Goal: Task Accomplishment & Management: Use online tool/utility

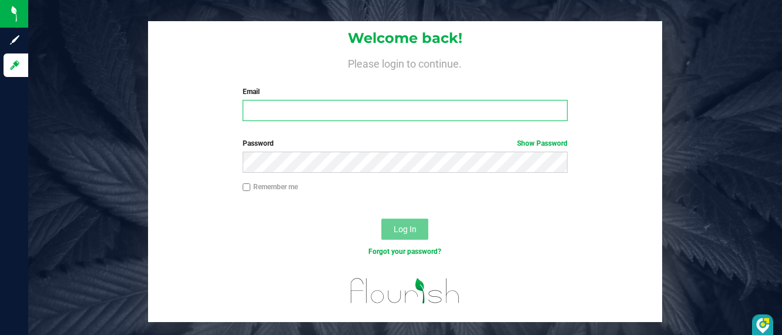
type input "[PERSON_NAME][EMAIL_ADDRESS][DOMAIN_NAME]"
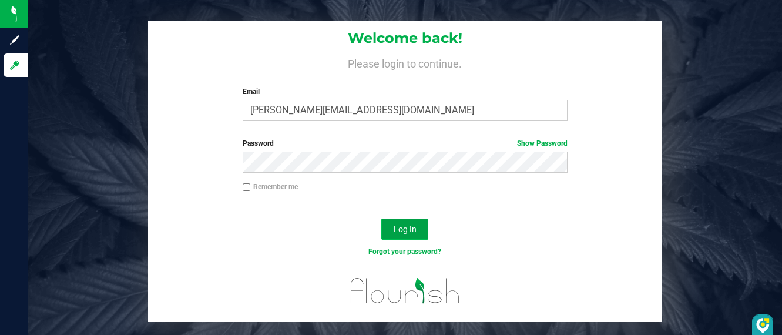
click at [414, 230] on span "Log In" at bounding box center [405, 228] width 23 height 9
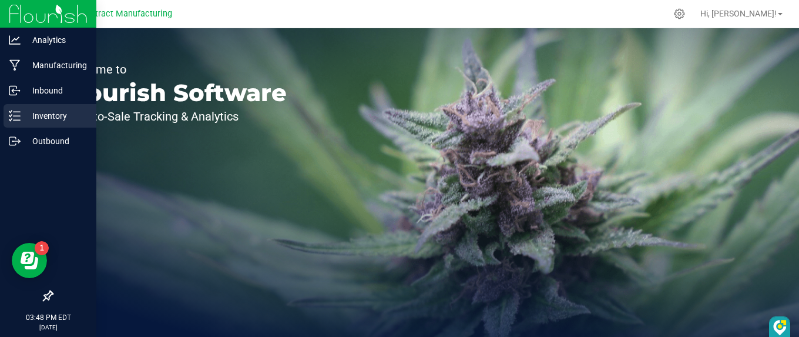
click at [35, 119] on p "Inventory" at bounding box center [56, 116] width 71 height 14
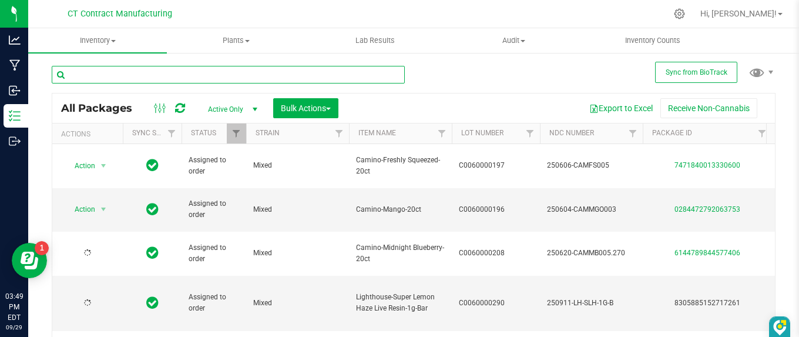
click at [216, 72] on input "text" at bounding box center [228, 75] width 353 height 18
paste input "7196404457752238"
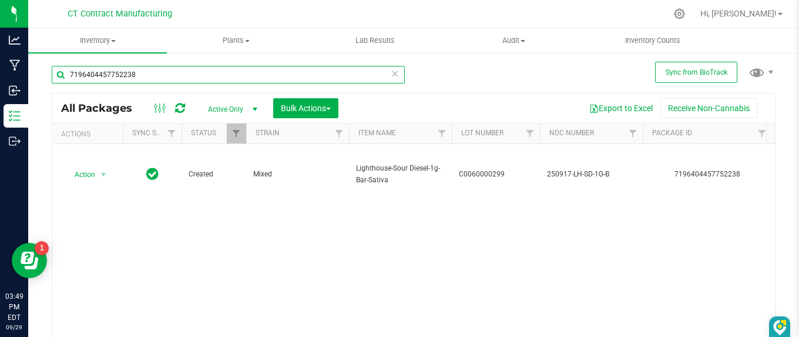
type input "7196404457752238"
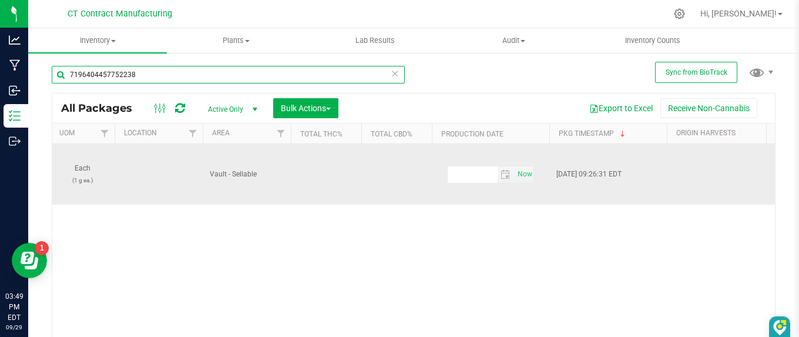
scroll to position [0, 900]
